Goal: Information Seeking & Learning: Compare options

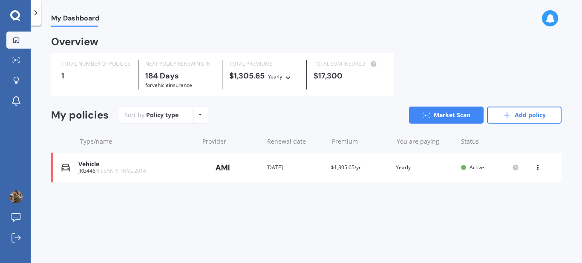
click at [536, 170] on div "View option View policy Delete" at bounding box center [539, 167] width 8 height 9
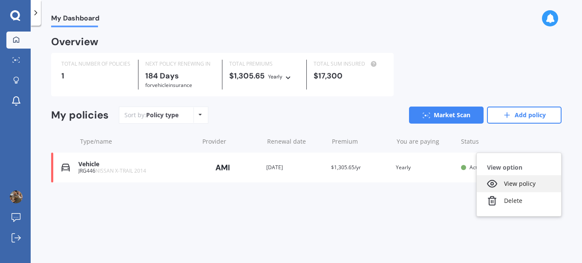
click at [524, 182] on div "View policy" at bounding box center [519, 183] width 84 height 17
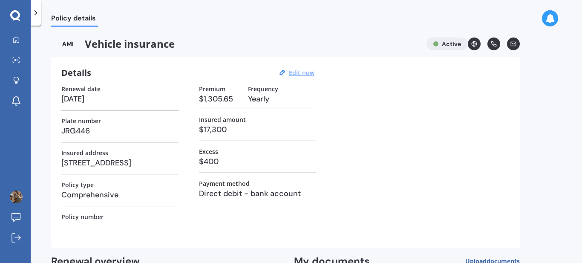
click at [295, 73] on u "Edit now" at bounding box center [302, 73] width 26 height 8
select select "06"
select select "04"
select select "2026"
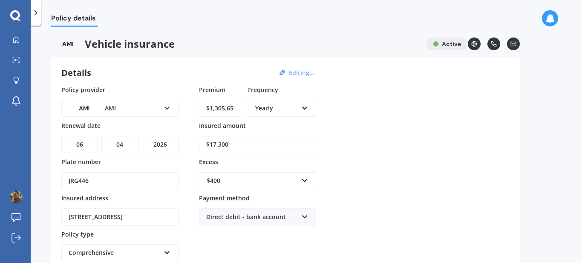
click at [281, 115] on div "Yearly Yearly Six-Monthly Quarterly Monthly Fortnightly Weekly" at bounding box center [282, 108] width 68 height 17
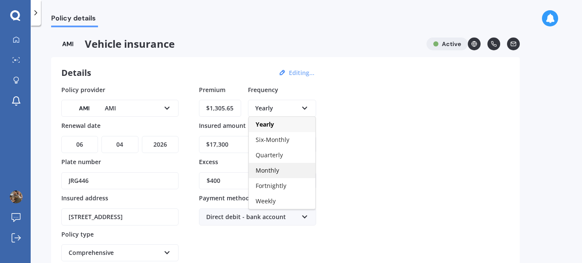
click at [271, 168] on span "Monthly" at bounding box center [267, 170] width 23 height 8
click at [262, 165] on div "Monthly" at bounding box center [282, 170] width 66 height 15
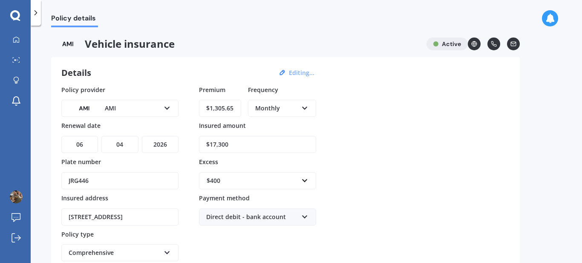
click at [262, 165] on div "$400 $100 $400 $500 $750 $1,000 $1,500 $2,000" at bounding box center [257, 176] width 117 height 28
click at [331, 137] on div "Policy provider AMI AA AMI AMP ANZ ASB Aioi Nissay Dowa Ando Assurant Autosure …" at bounding box center [285, 191] width 448 height 213
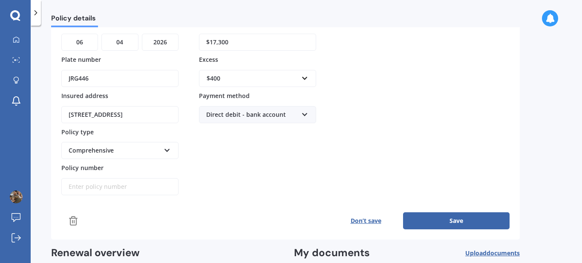
scroll to position [119, 0]
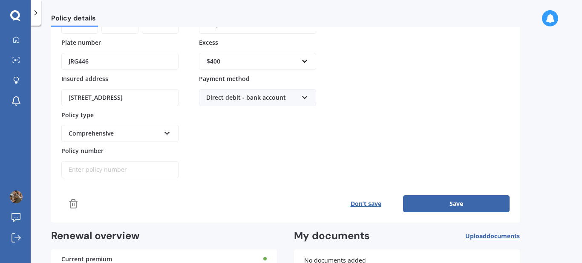
click at [461, 204] on button "Save" at bounding box center [456, 203] width 107 height 17
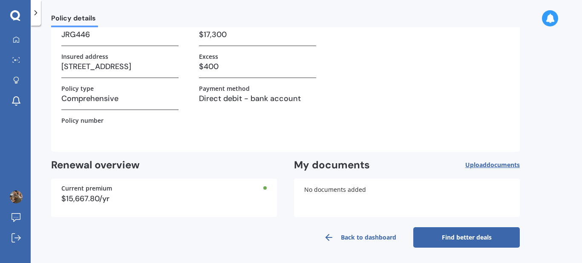
scroll to position [96, 0]
click at [440, 237] on link "Find better deals" at bounding box center [466, 237] width 107 height 20
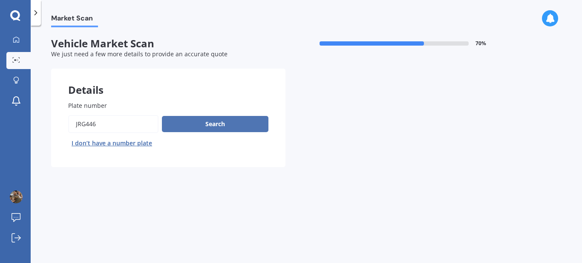
click at [225, 129] on button "Search" at bounding box center [215, 124] width 107 height 16
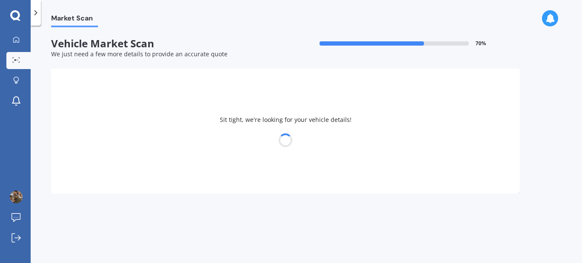
select select "NISSAN"
select select "X-TRAIL"
select select "23"
select select "12"
select select "1988"
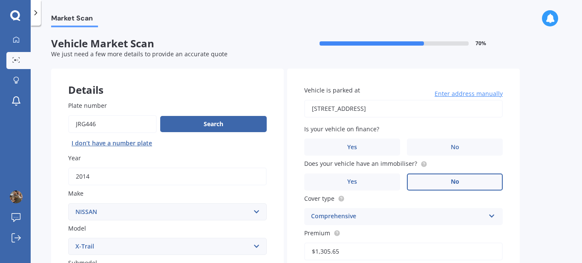
click at [437, 179] on label "No" at bounding box center [455, 181] width 96 height 17
click at [0, 0] on input "No" at bounding box center [0, 0] width 0 height 0
click at [439, 150] on label "No" at bounding box center [455, 147] width 96 height 17
click at [0, 0] on input "No" at bounding box center [0, 0] width 0 height 0
click at [537, 133] on div "Market Scan Vehicle Market Scan 70 % We just need a few more details to provide…" at bounding box center [307, 145] width 552 height 237
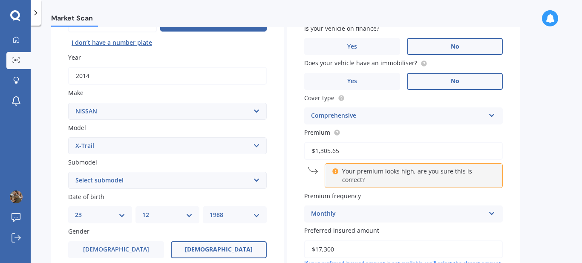
scroll to position [102, 0]
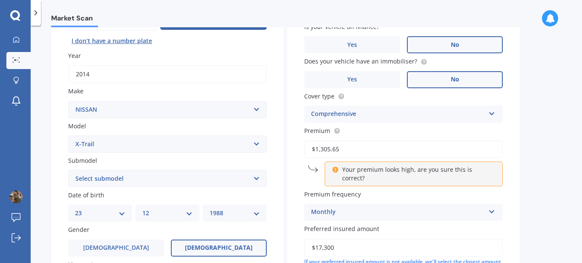
click at [280, 224] on div "Plate number Search I don’t have a number plate Year 2014 Make Select make AC A…" at bounding box center [167, 226] width 233 height 488
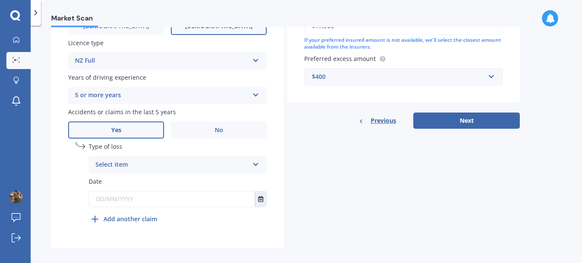
scroll to position [331, 0]
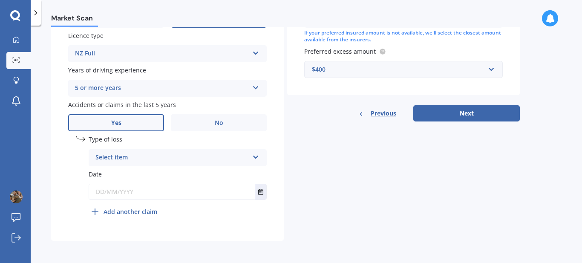
click at [124, 162] on div "Select item At fault accident Not at fault accident" at bounding box center [178, 157] width 178 height 17
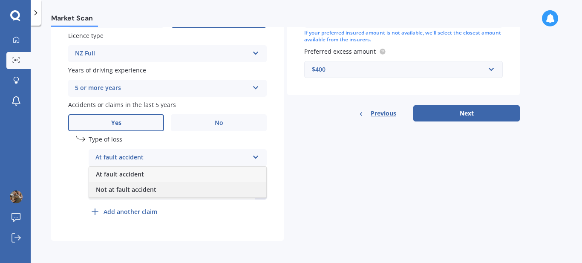
click at [121, 188] on span "Not at fault accident" at bounding box center [126, 189] width 61 height 8
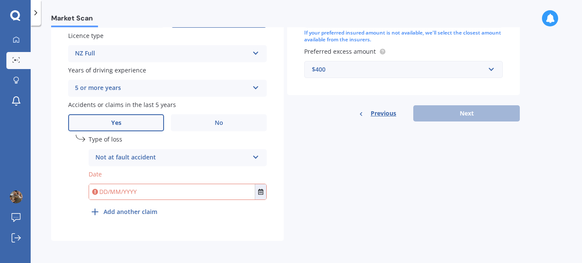
click at [117, 194] on input "text" at bounding box center [172, 191] width 166 height 15
type input "21/02/2025"
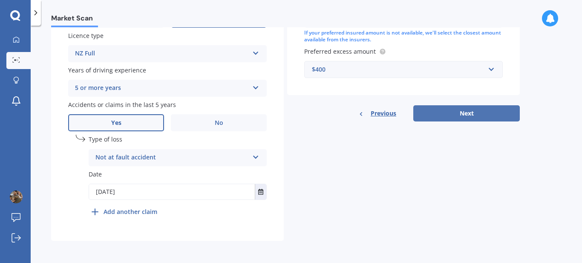
click at [471, 105] on button "Next" at bounding box center [466, 113] width 107 height 16
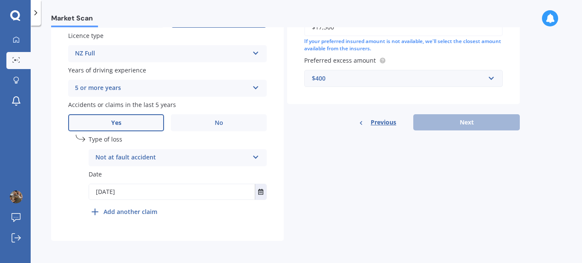
scroll to position [231, 0]
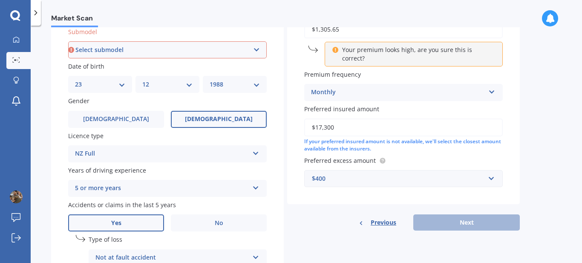
click at [196, 48] on select "Select submodel (All Other) 2000cc Hybrid 2WD non-turbo 4WD 20X Petrol ST ST 4W…" at bounding box center [167, 49] width 199 height 17
select select "ST"
click at [68, 41] on select "Select submodel (All Other) 2000cc Hybrid 2WD non-turbo 4WD 20X Petrol ST ST 4W…" at bounding box center [167, 49] width 199 height 17
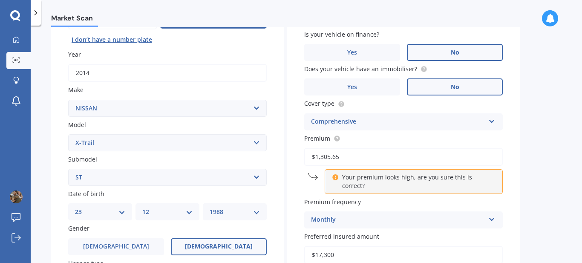
scroll to position [58, 0]
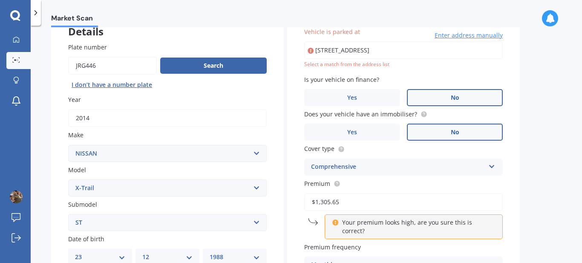
type input "17 Te Kanawa Lane, Rolleston 7615"
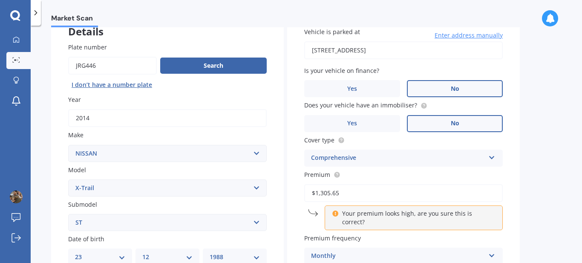
click at [427, 234] on label "Premium frequency" at bounding box center [401, 238] width 195 height 9
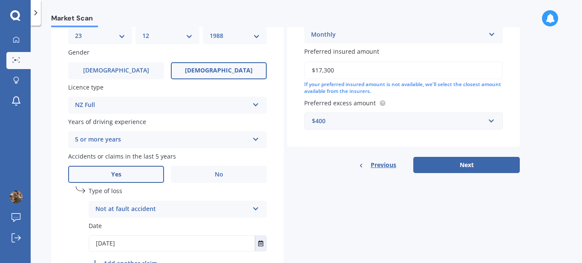
scroll to position [280, 0]
click at [453, 156] on button "Next" at bounding box center [466, 164] width 107 height 16
select select "23"
select select "12"
select select "1988"
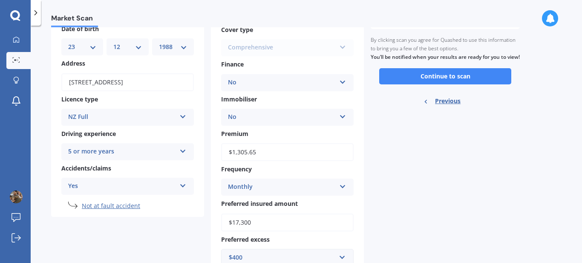
scroll to position [0, 0]
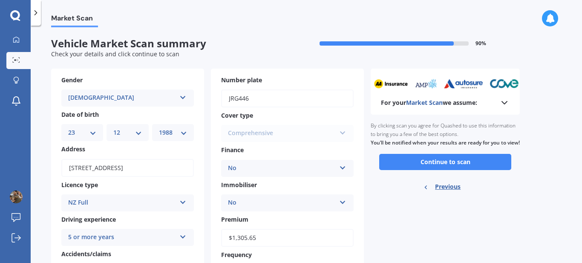
click at [393, 243] on div "For your Market Scan we assume: Ready to go By clicking scan you agree for Quas…" at bounding box center [445, 214] width 149 height 290
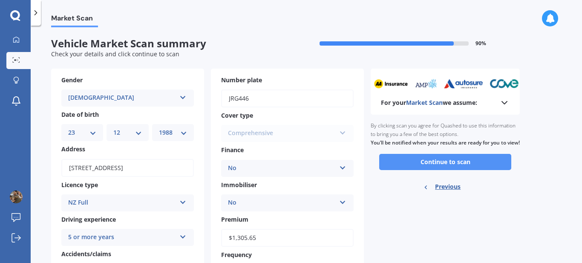
click at [435, 170] on button "Continue to scan" at bounding box center [445, 162] width 132 height 16
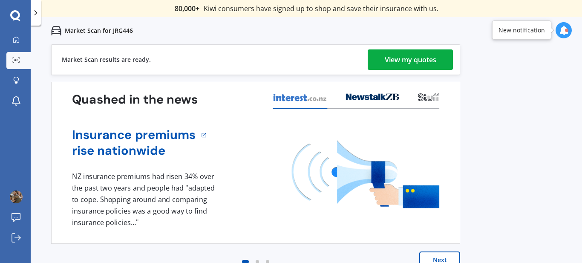
click at [428, 68] on div "View my quotes" at bounding box center [411, 59] width 52 height 20
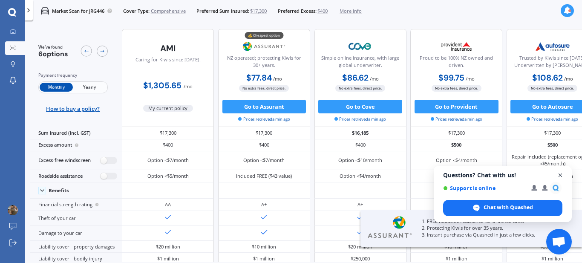
click at [560, 175] on span "Close chat" at bounding box center [560, 175] width 11 height 11
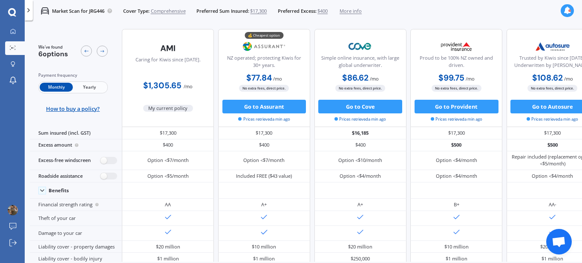
scroll to position [0, 42]
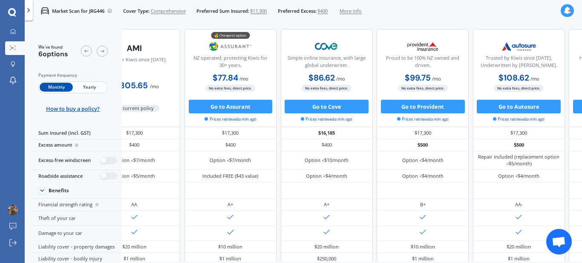
click at [538, 263] on div "We've found 6 options Payment frequency Monthly Yearly How to buy a policy? Car…" at bounding box center [306, 153] width 552 height 261
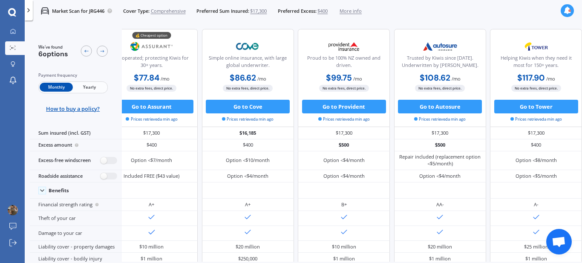
click at [45, 262] on div "We've found 6 options Payment frequency Monthly Yearly How to buy a policy? Car…" at bounding box center [306, 153] width 552 height 261
click at [44, 253] on div "Liability cover - property damages" at bounding box center [76, 247] width 92 height 12
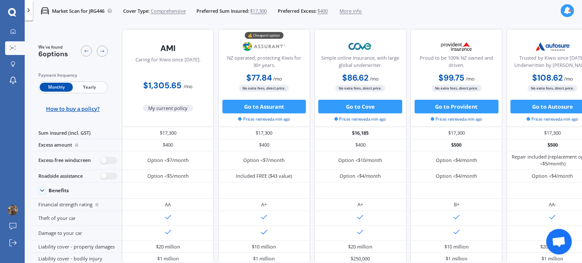
click at [359, 11] on span "More info" at bounding box center [351, 11] width 22 height 7
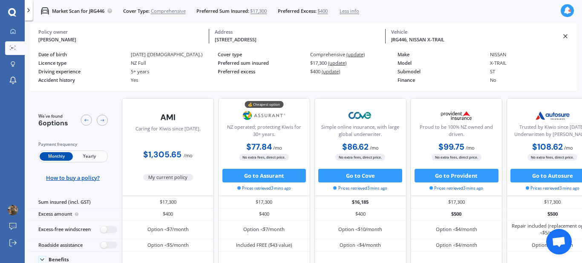
click at [13, 49] on icon at bounding box center [13, 48] width 6 height 4
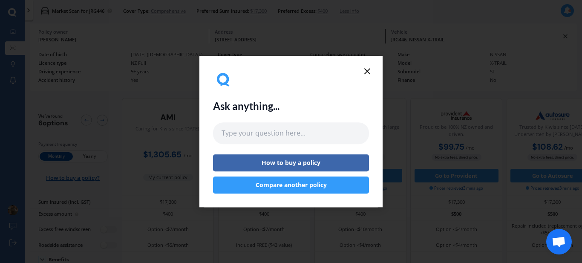
click at [368, 72] on line at bounding box center [367, 71] width 5 height 5
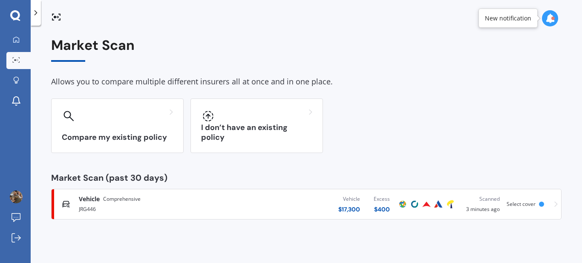
click at [559, 206] on link "Vehicle Comprehensive JRG446 Vehicle $ 17,300 Excess $ 400 Scanned 3 minutes ag…" at bounding box center [306, 204] width 511 height 31
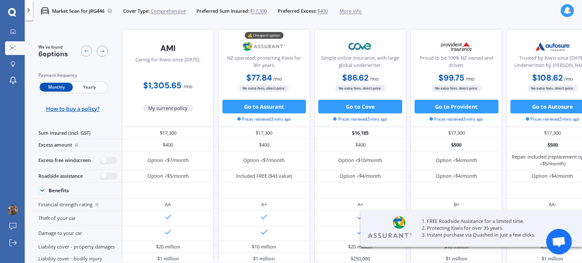
click at [88, 87] on span "Yearly" at bounding box center [89, 87] width 33 height 9
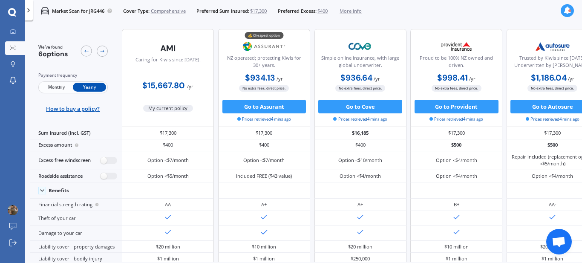
click at [50, 86] on span "Monthly" at bounding box center [56, 87] width 33 height 9
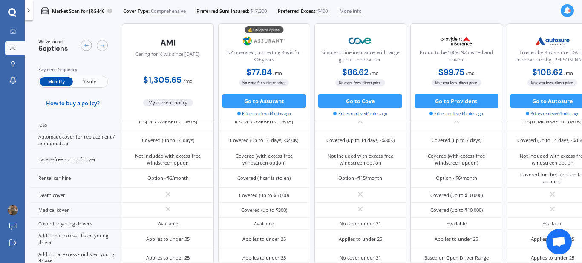
scroll to position [524, 0]
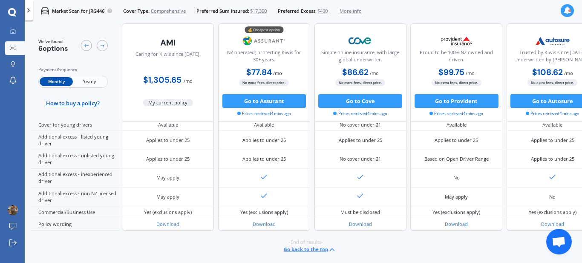
click at [10, 49] on icon at bounding box center [10, 49] width 1 height 1
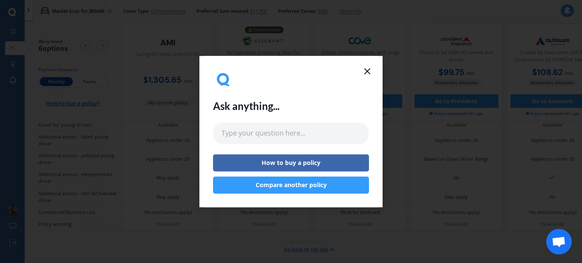
click at [368, 71] on icon at bounding box center [367, 71] width 10 height 10
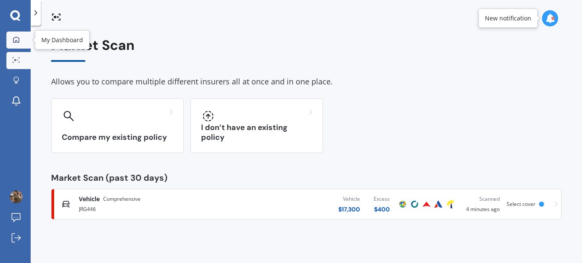
click at [17, 40] on icon at bounding box center [16, 39] width 7 height 7
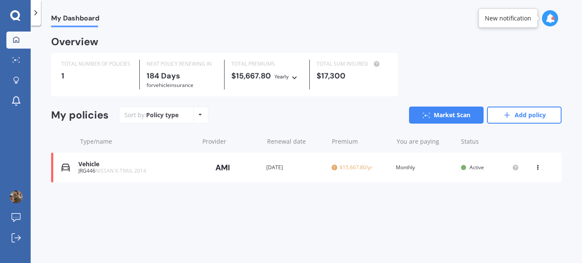
click at [537, 168] on icon at bounding box center [538, 165] width 6 height 5
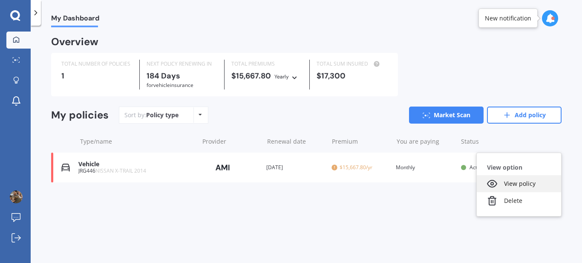
click at [511, 186] on div "View policy" at bounding box center [519, 183] width 84 height 17
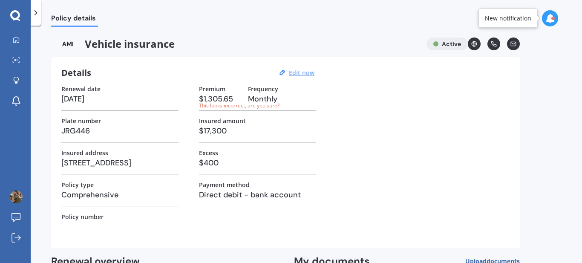
click at [298, 71] on u "Edit now" at bounding box center [302, 73] width 26 height 8
select select "06"
select select "04"
select select "2026"
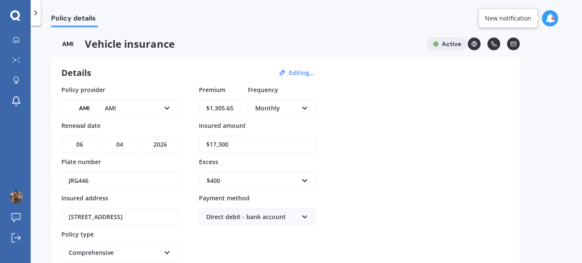
click at [254, 109] on div "Monthly Yearly Six-Monthly Quarterly Monthly Fortnightly Weekly" at bounding box center [282, 108] width 68 height 17
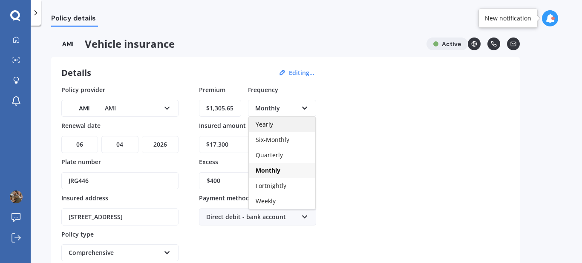
click at [256, 122] on span "Yearly" at bounding box center [264, 124] width 17 height 8
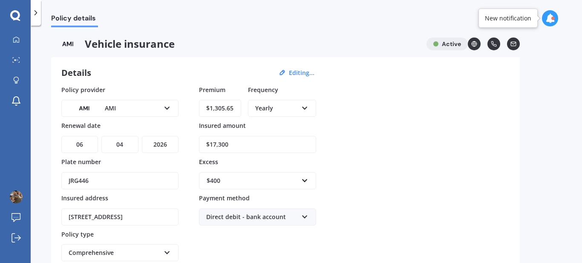
click at [325, 228] on div "Policy provider AMI AA AMI AMP ANZ ASB Aioi Nissay Dowa Ando Assurant Autosure …" at bounding box center [285, 191] width 448 height 213
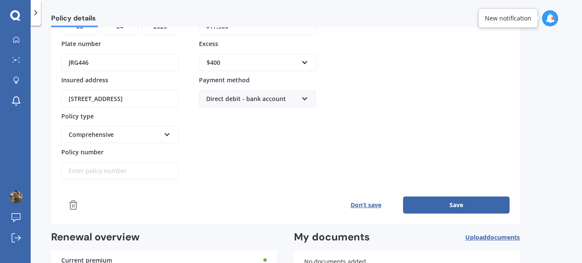
scroll to position [119, 0]
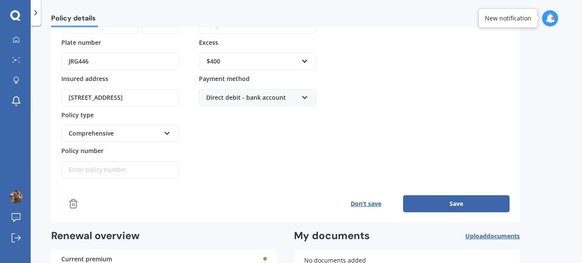
click at [407, 201] on button "Save" at bounding box center [456, 203] width 107 height 17
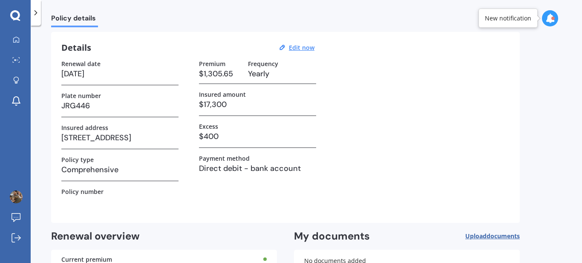
scroll to position [0, 0]
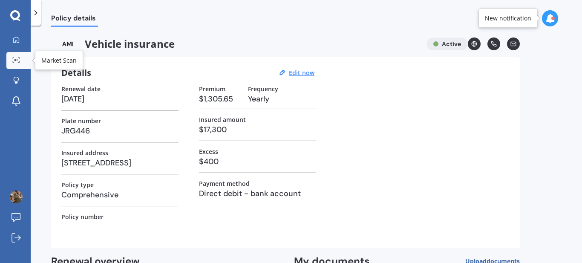
click at [21, 61] on div at bounding box center [16, 60] width 13 height 6
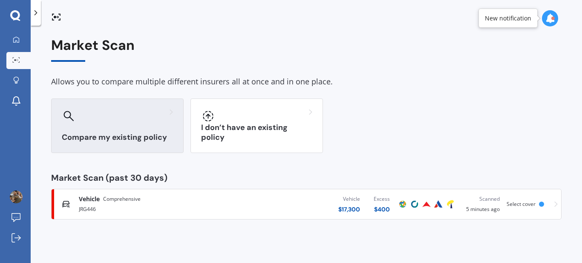
click at [138, 129] on div "Compare my existing policy" at bounding box center [117, 125] width 133 height 55
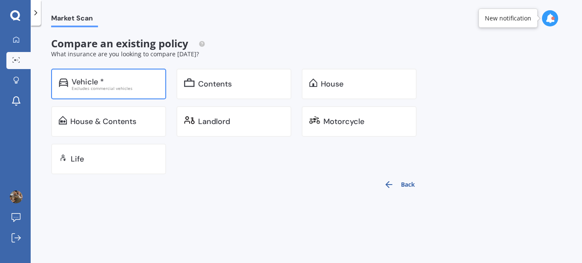
click at [124, 95] on div "Vehicle * Excludes commercial vehicles" at bounding box center [108, 84] width 115 height 31
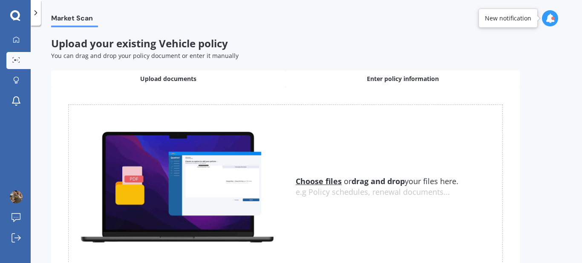
click at [416, 78] on span "Enter policy information" at bounding box center [403, 79] width 72 height 9
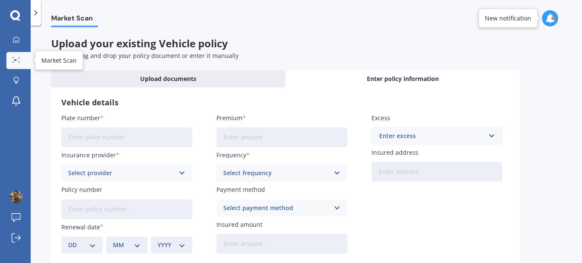
click at [14, 61] on icon at bounding box center [16, 60] width 8 height 6
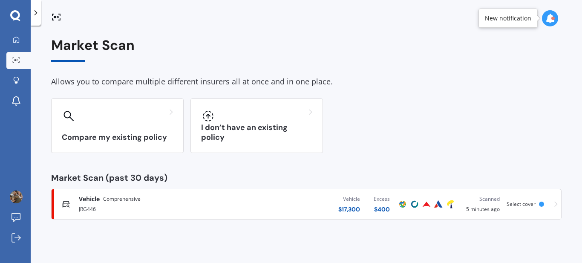
click at [199, 206] on div "JRG446" at bounding box center [154, 208] width 150 height 10
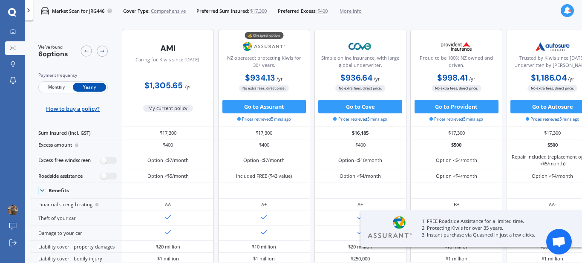
click at [395, 4] on div "Market Scan for JRG446 Cover Type: Comprehensive Preferred Sum Insured: $17,300…" at bounding box center [304, 11] width 558 height 22
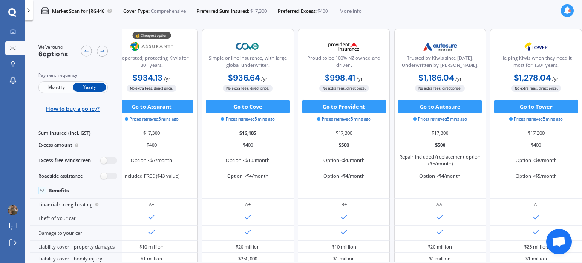
scroll to position [0, 60]
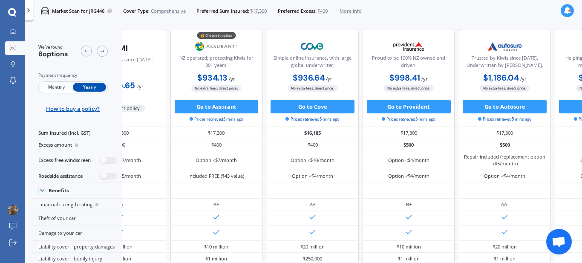
click at [91, 263] on div "We've found 6 options Payment frequency Monthly Yearly How to buy a policy? Car…" at bounding box center [306, 153] width 552 height 261
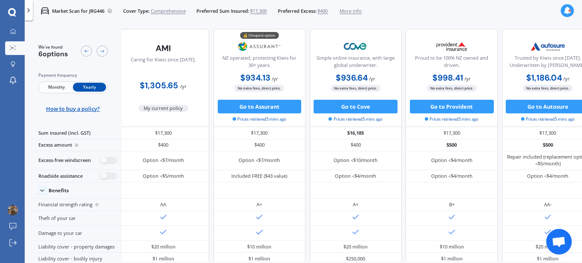
scroll to position [0, 0]
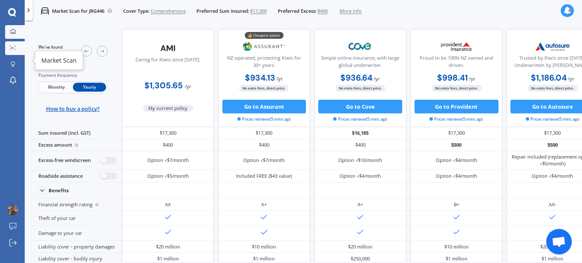
click at [12, 30] on icon at bounding box center [13, 31] width 5 height 5
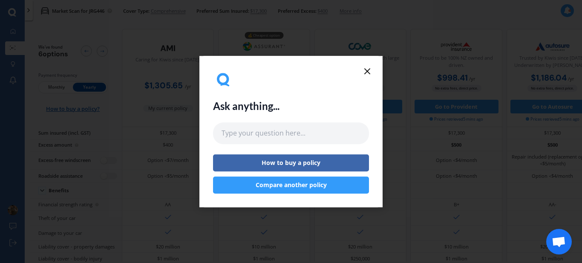
click at [325, 185] on button "Compare another policy" at bounding box center [291, 184] width 156 height 17
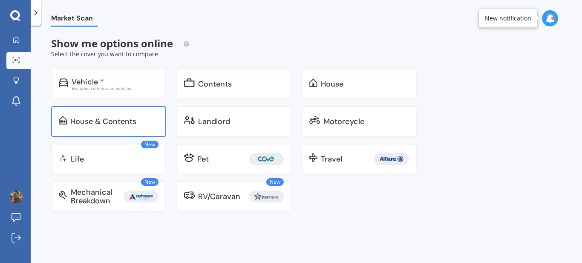
click at [101, 113] on div "House & Contents" at bounding box center [108, 121] width 115 height 31
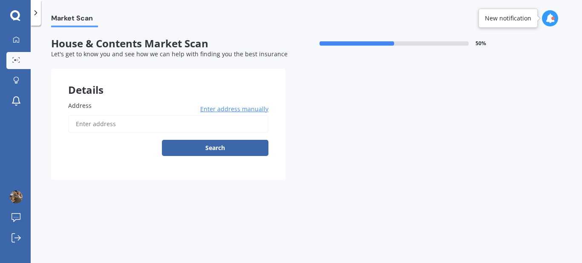
click at [106, 129] on input "Address" at bounding box center [168, 124] width 200 height 18
type input "17 Te Kanawa Lane, Rolleston 7615"
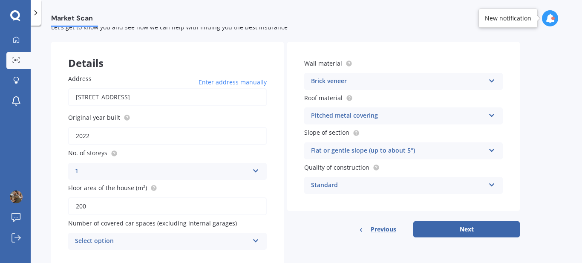
scroll to position [29, 0]
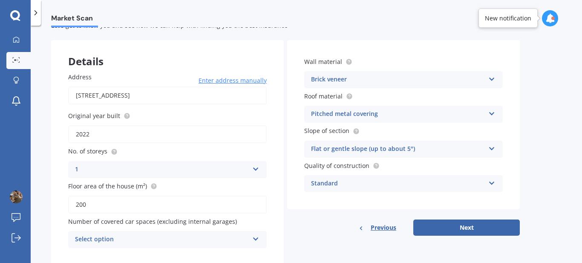
click at [493, 114] on icon at bounding box center [491, 112] width 7 height 6
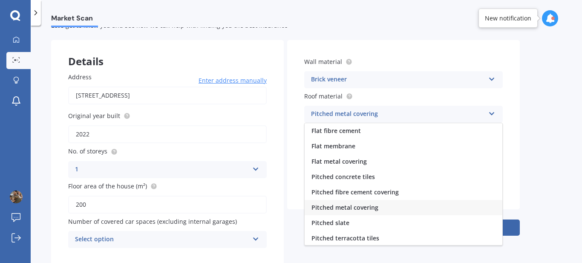
click at [493, 114] on icon at bounding box center [491, 112] width 7 height 6
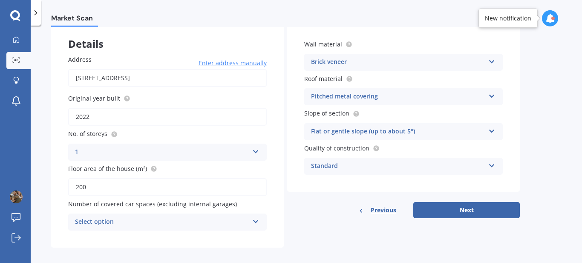
scroll to position [53, 0]
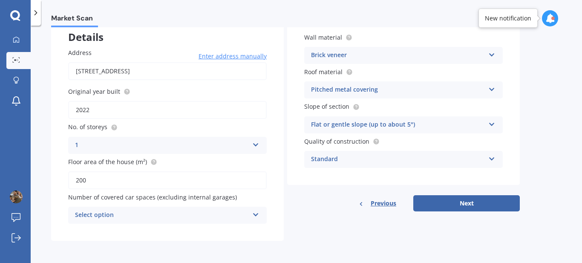
click at [253, 215] on icon at bounding box center [255, 213] width 7 height 6
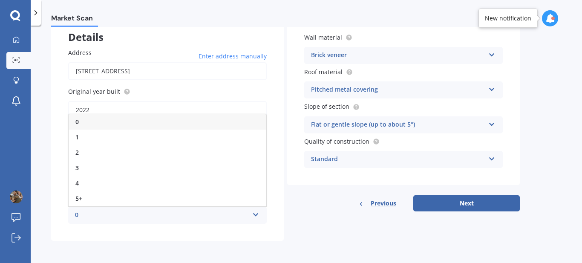
click at [170, 123] on div "0" at bounding box center [168, 121] width 198 height 15
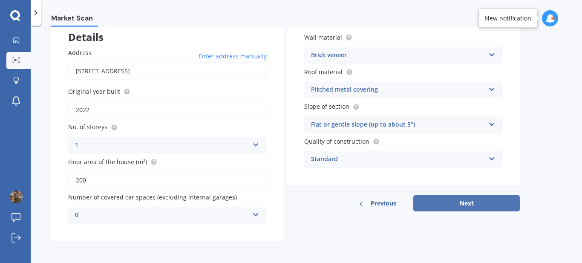
click at [440, 204] on button "Next" at bounding box center [466, 203] width 107 height 16
select select "23"
select select "12"
select select "1988"
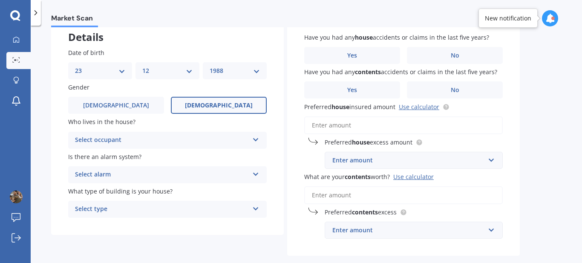
scroll to position [0, 0]
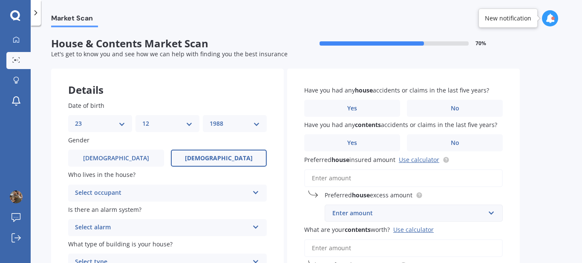
click at [201, 194] on div "Select occupant" at bounding box center [162, 193] width 174 height 10
click at [193, 211] on div "Owner" at bounding box center [168, 209] width 198 height 15
click at [182, 232] on div "Select alarm" at bounding box center [162, 228] width 174 height 10
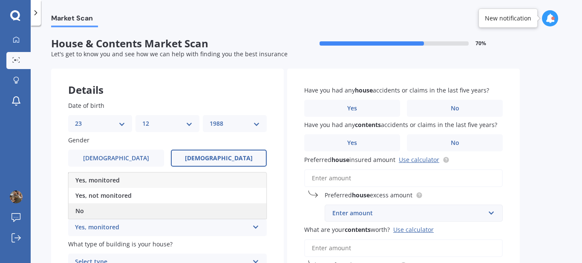
click at [172, 208] on div "No" at bounding box center [168, 210] width 198 height 15
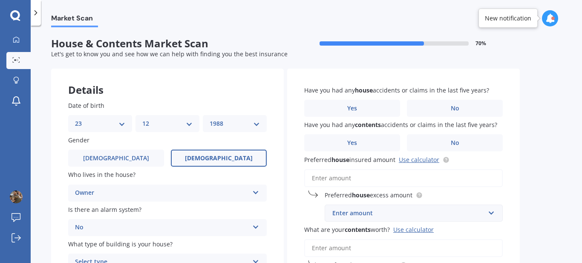
click at [168, 257] on div "Select type" at bounding box center [162, 262] width 174 height 10
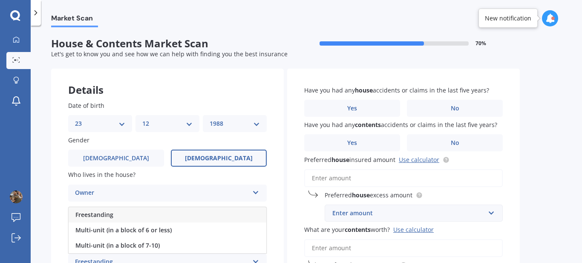
click at [156, 213] on div "Freestanding" at bounding box center [168, 214] width 198 height 15
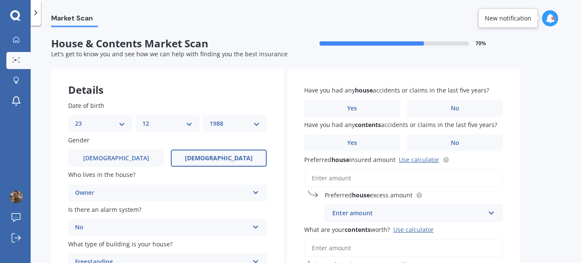
click at [41, 228] on div "Market Scan House & Contents Market Scan 70 % Let's get to know you and see how…" at bounding box center [307, 145] width 552 height 237
click at [428, 107] on label "No" at bounding box center [455, 108] width 96 height 17
click at [0, 0] on input "No" at bounding box center [0, 0] width 0 height 0
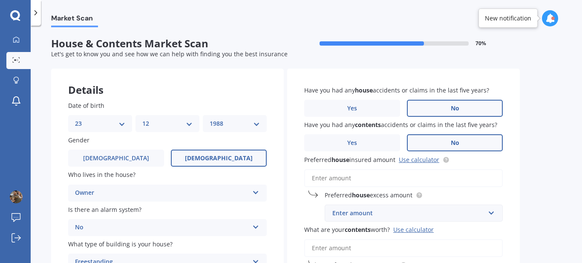
click at [442, 140] on label "No" at bounding box center [455, 142] width 96 height 17
click at [0, 0] on input "No" at bounding box center [0, 0] width 0 height 0
click at [417, 161] on link "Use calculator" at bounding box center [419, 160] width 40 height 8
click at [355, 183] on input "Preferred house insured amount Use calculator" at bounding box center [403, 178] width 199 height 18
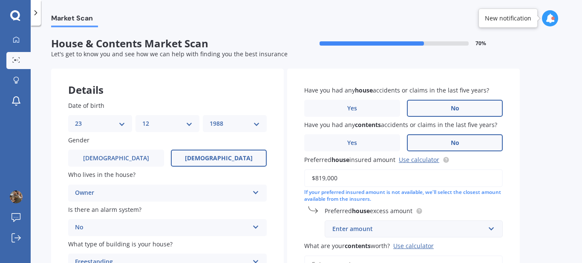
type input "$819,000"
click at [492, 230] on input "text" at bounding box center [411, 229] width 170 height 16
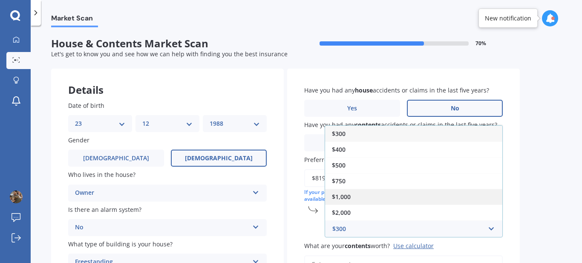
click at [444, 201] on div "$1,000" at bounding box center [413, 197] width 177 height 16
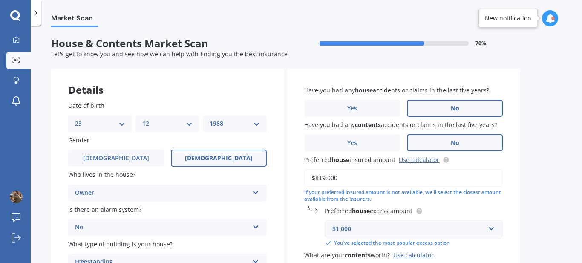
click at [508, 252] on div "Have you had any house accidents or claims in the last five years? Yes No Have …" at bounding box center [403, 202] width 233 height 266
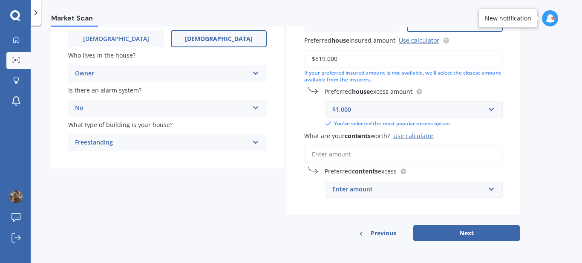
scroll to position [120, 0]
click at [420, 153] on input "What are your contents worth? Use calculator" at bounding box center [403, 154] width 199 height 18
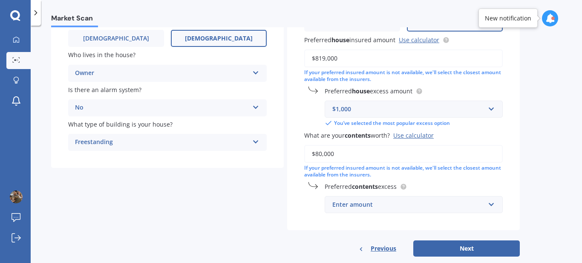
type input "$80,000"
click at [454, 207] on div "Enter amount" at bounding box center [408, 204] width 153 height 9
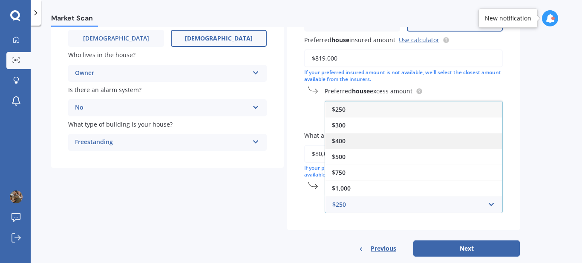
click at [379, 139] on div "$400" at bounding box center [413, 141] width 177 height 16
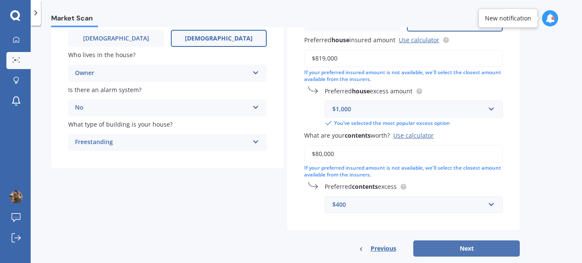
click at [452, 247] on button "Next" at bounding box center [466, 248] width 107 height 16
select select "23"
select select "12"
select select "1988"
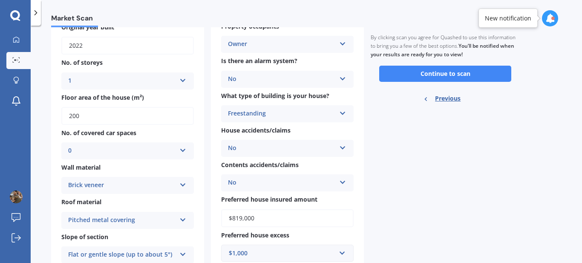
scroll to position [33, 0]
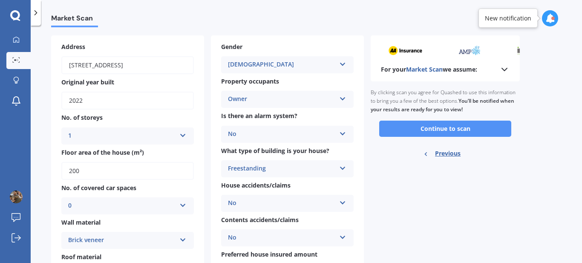
click at [435, 130] on button "Continue to scan" at bounding box center [445, 129] width 132 height 16
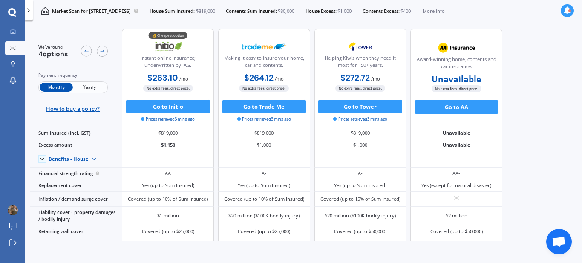
click at [85, 85] on span "Yearly" at bounding box center [89, 87] width 33 height 9
click at [55, 90] on span "Monthly" at bounding box center [56, 87] width 33 height 9
click at [85, 52] on div at bounding box center [86, 51] width 11 height 11
click at [101, 51] on icon at bounding box center [103, 52] width 6 height 6
